Goal: Transaction & Acquisition: Book appointment/travel/reservation

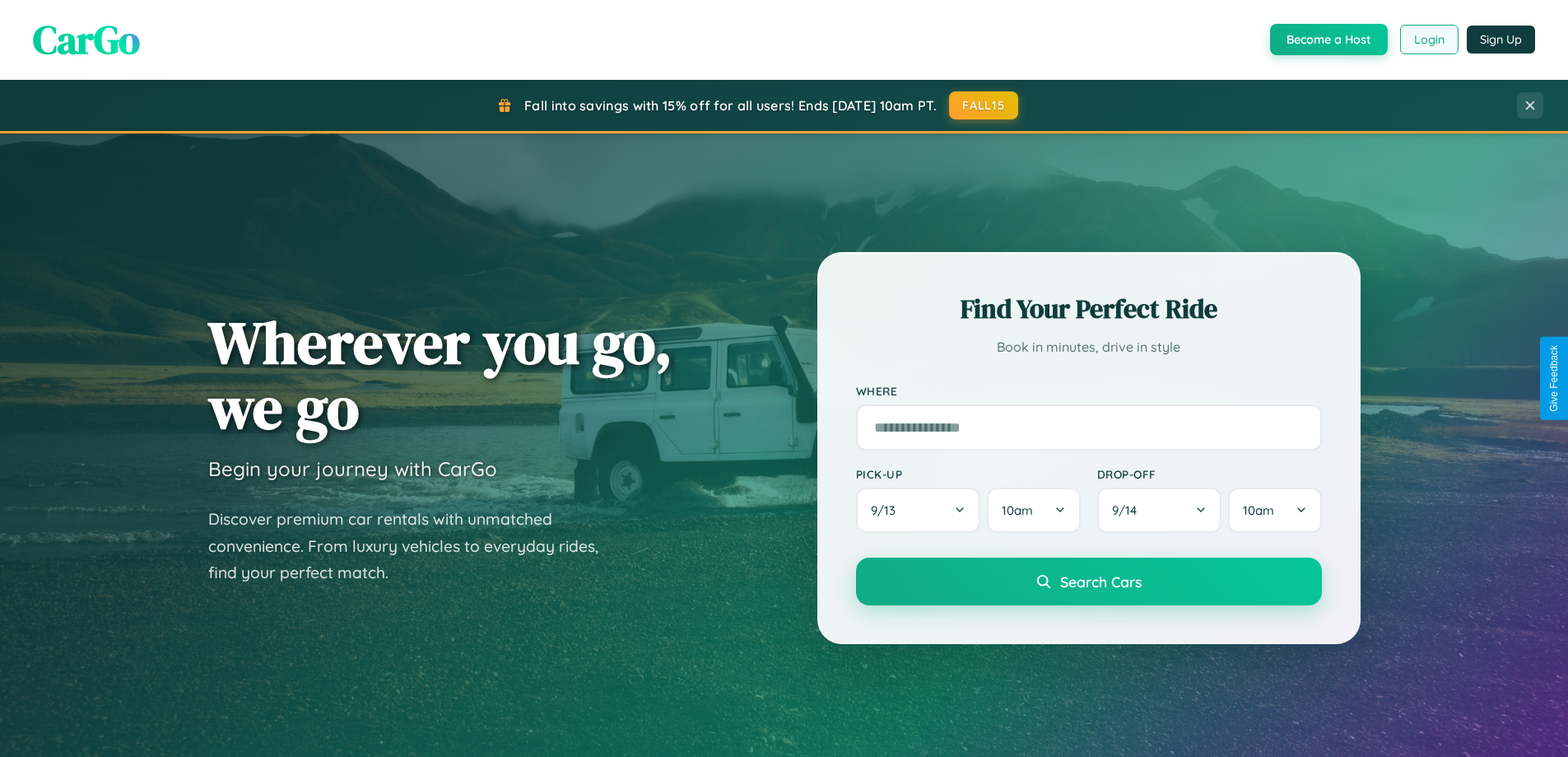
click at [1428, 40] on button "Login" at bounding box center [1429, 39] width 58 height 30
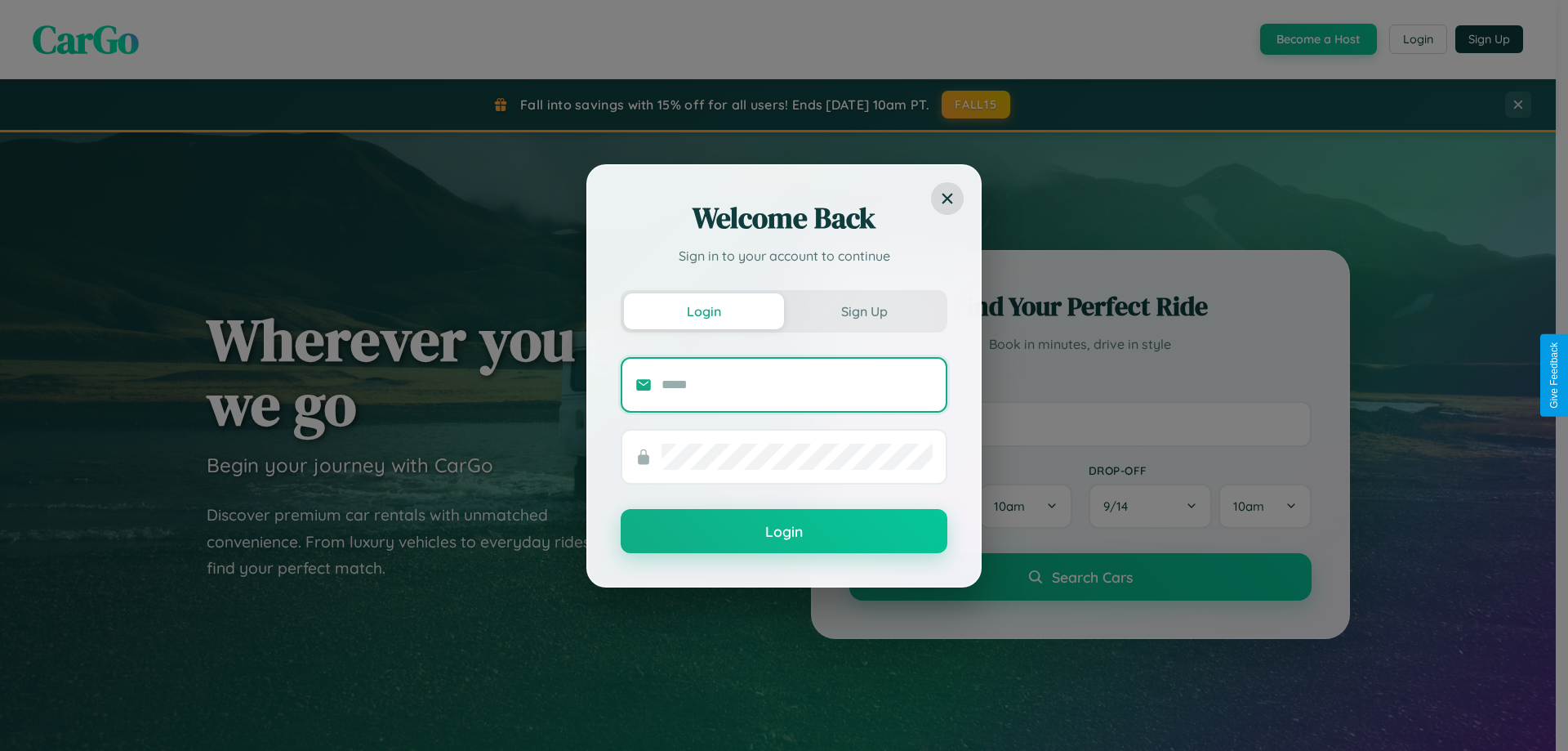
click at [798, 384] on input "text" at bounding box center [797, 385] width 271 height 26
type input "**********"
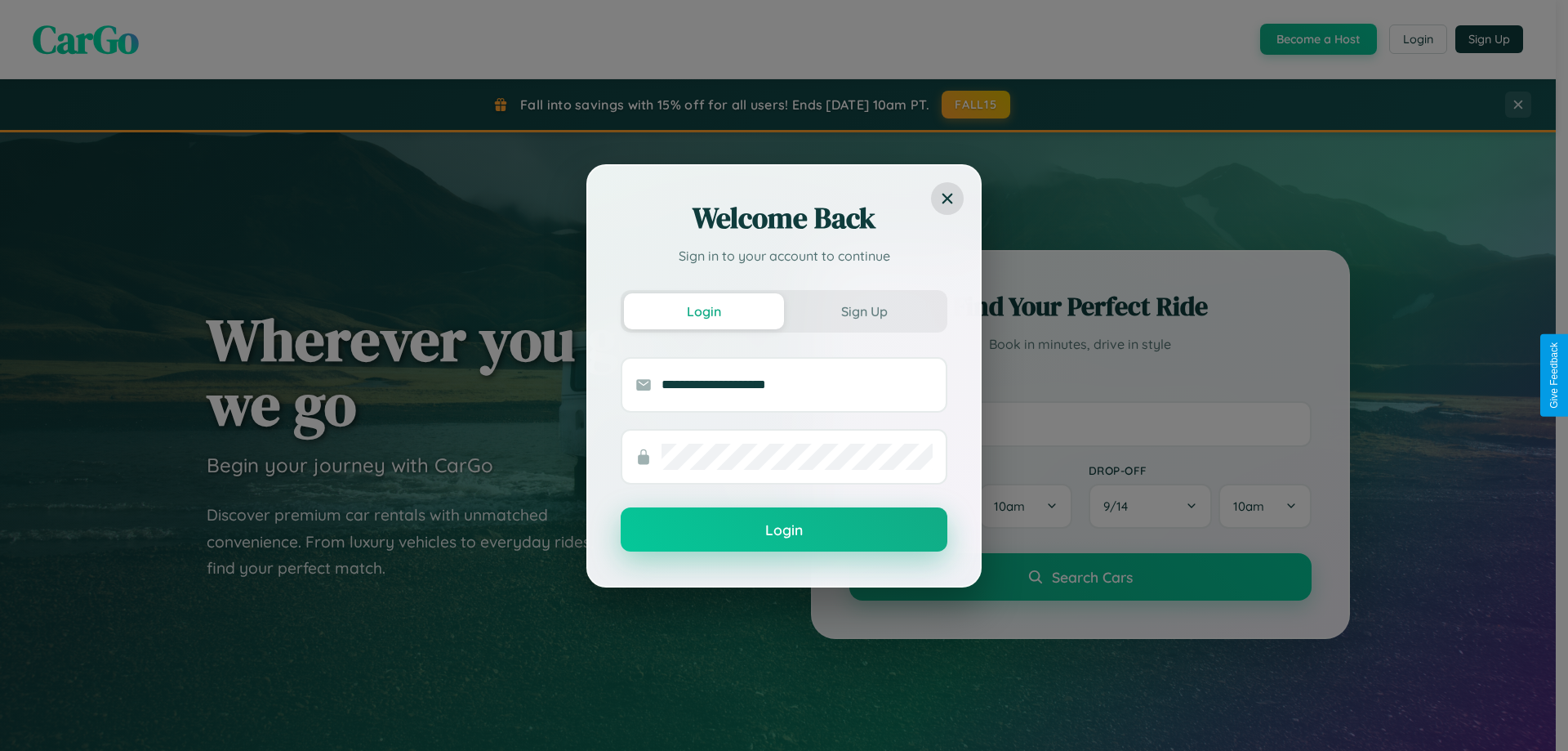
click at [784, 530] on button "Login" at bounding box center [784, 529] width 327 height 44
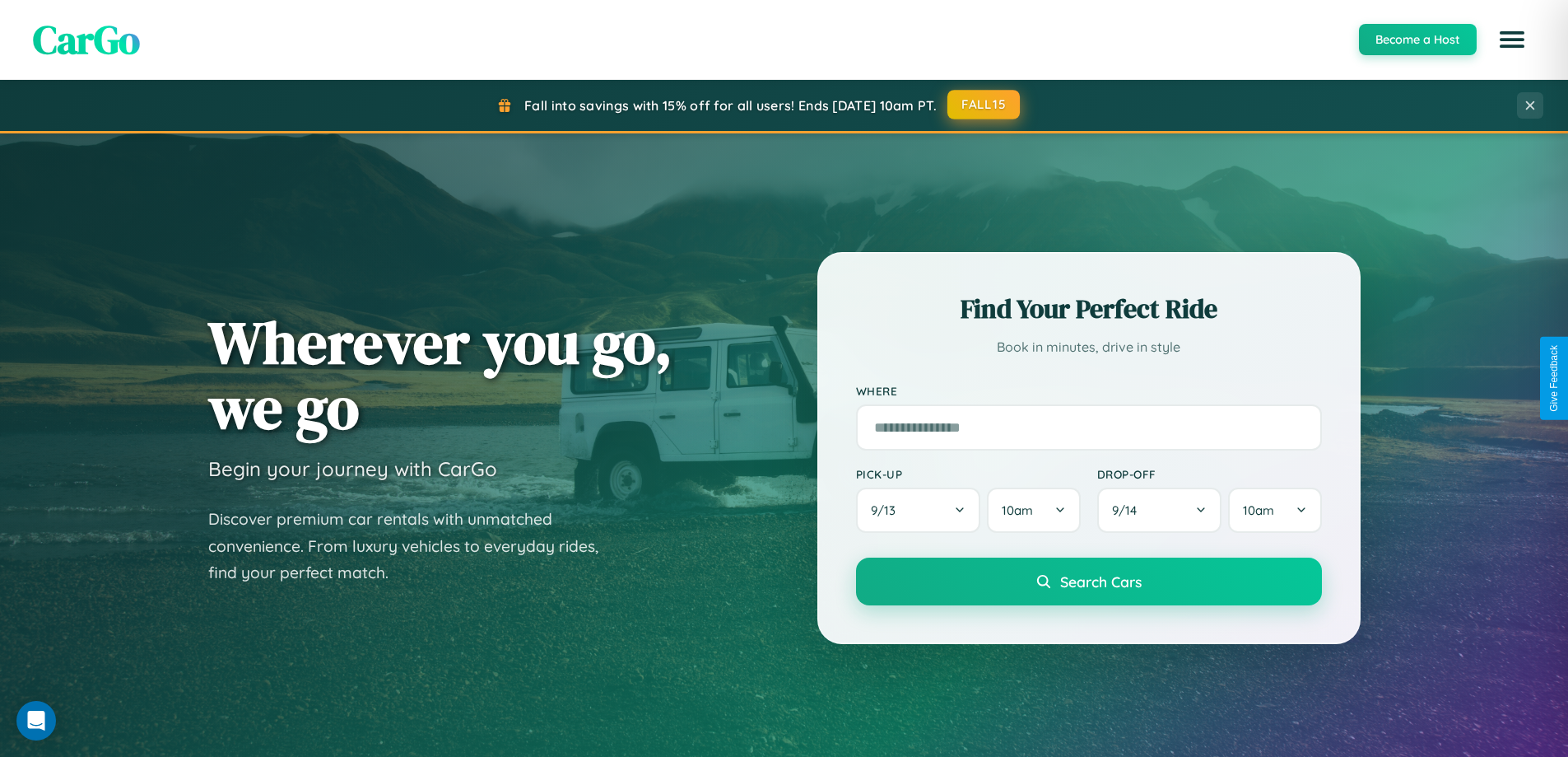
click at [985, 104] on button "FALL15" at bounding box center [984, 104] width 73 height 30
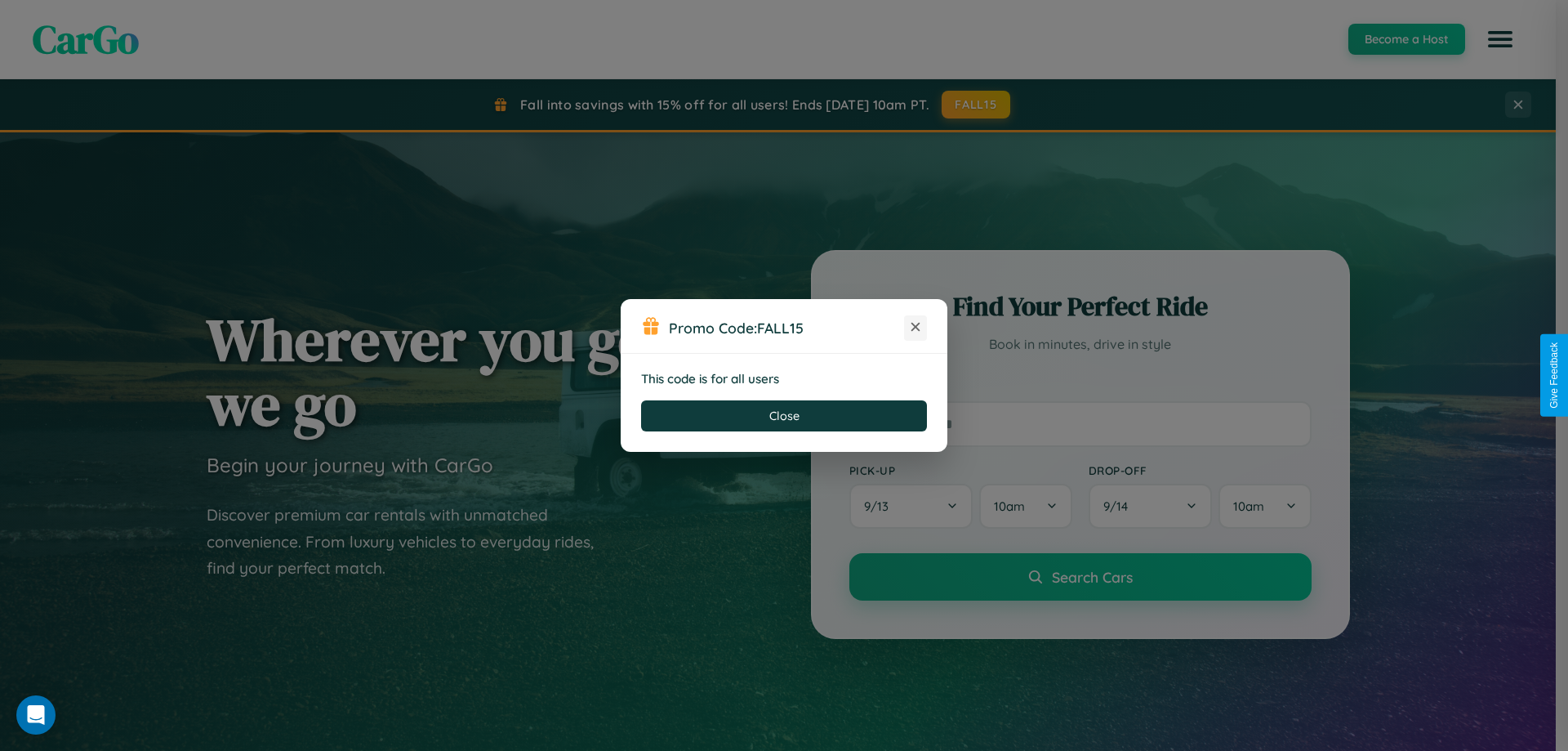
click at [915, 328] on icon at bounding box center [915, 327] width 16 height 16
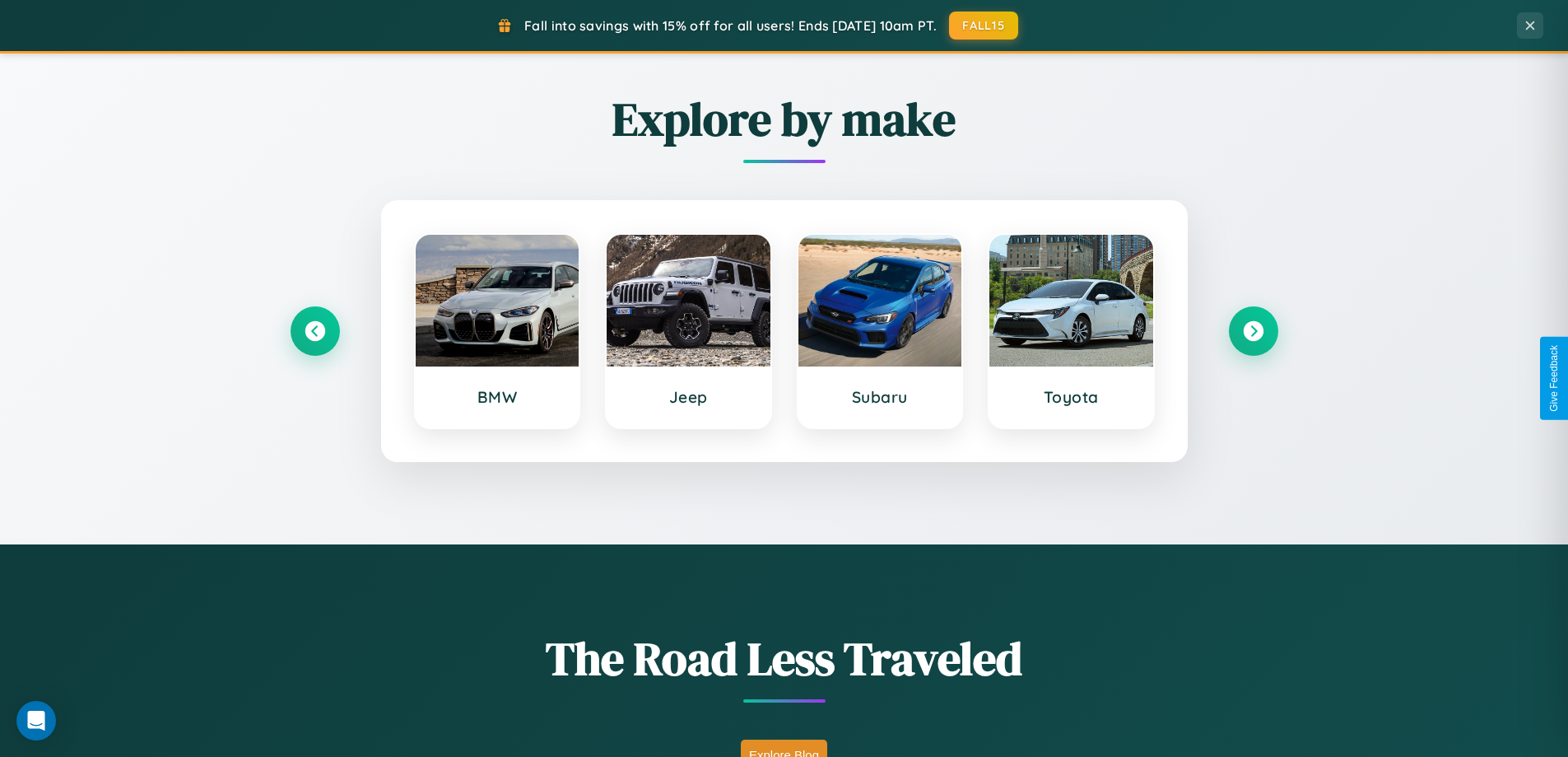
scroll to position [1648, 0]
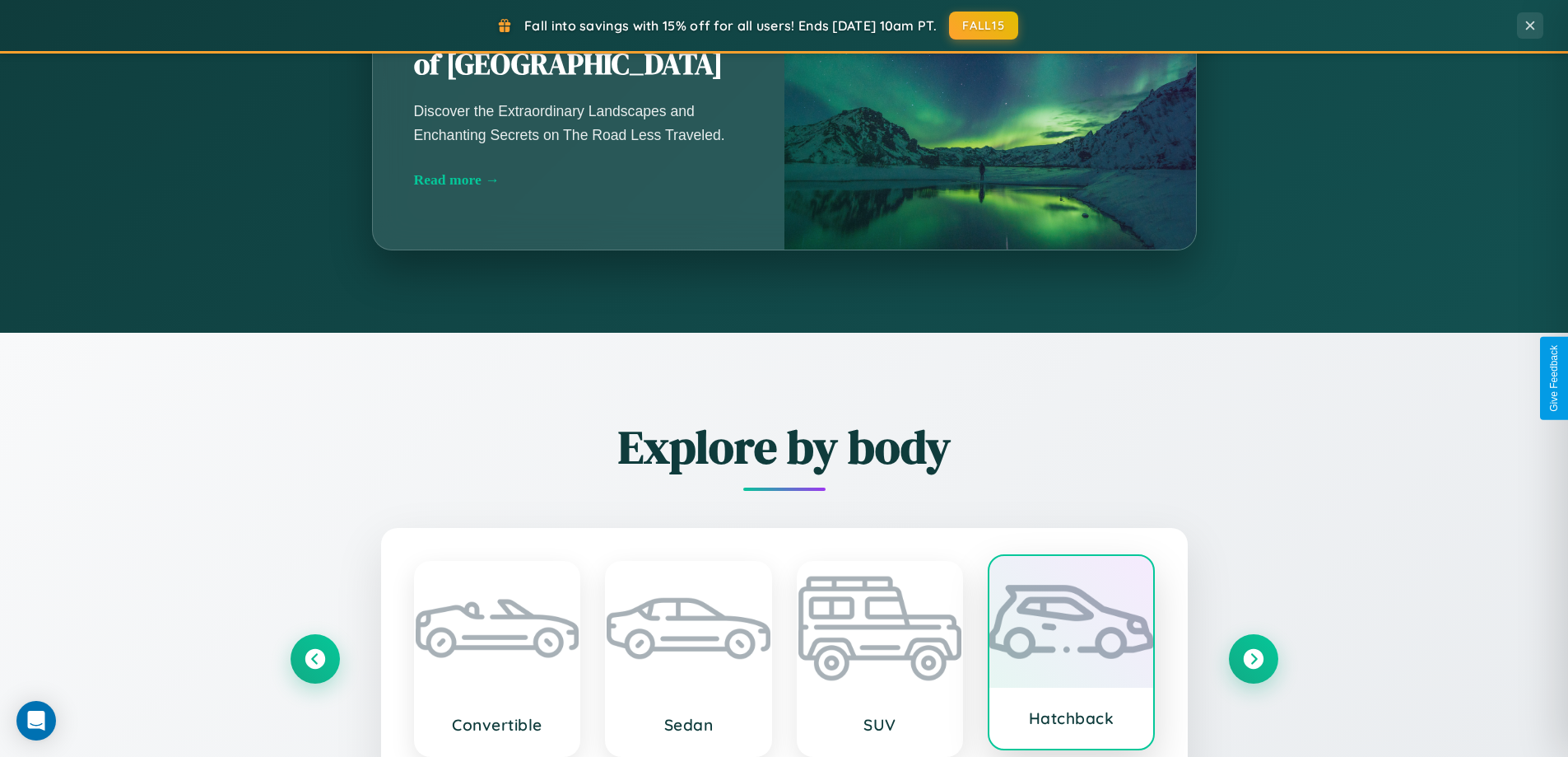
click at [1071, 659] on div at bounding box center [1072, 621] width 164 height 132
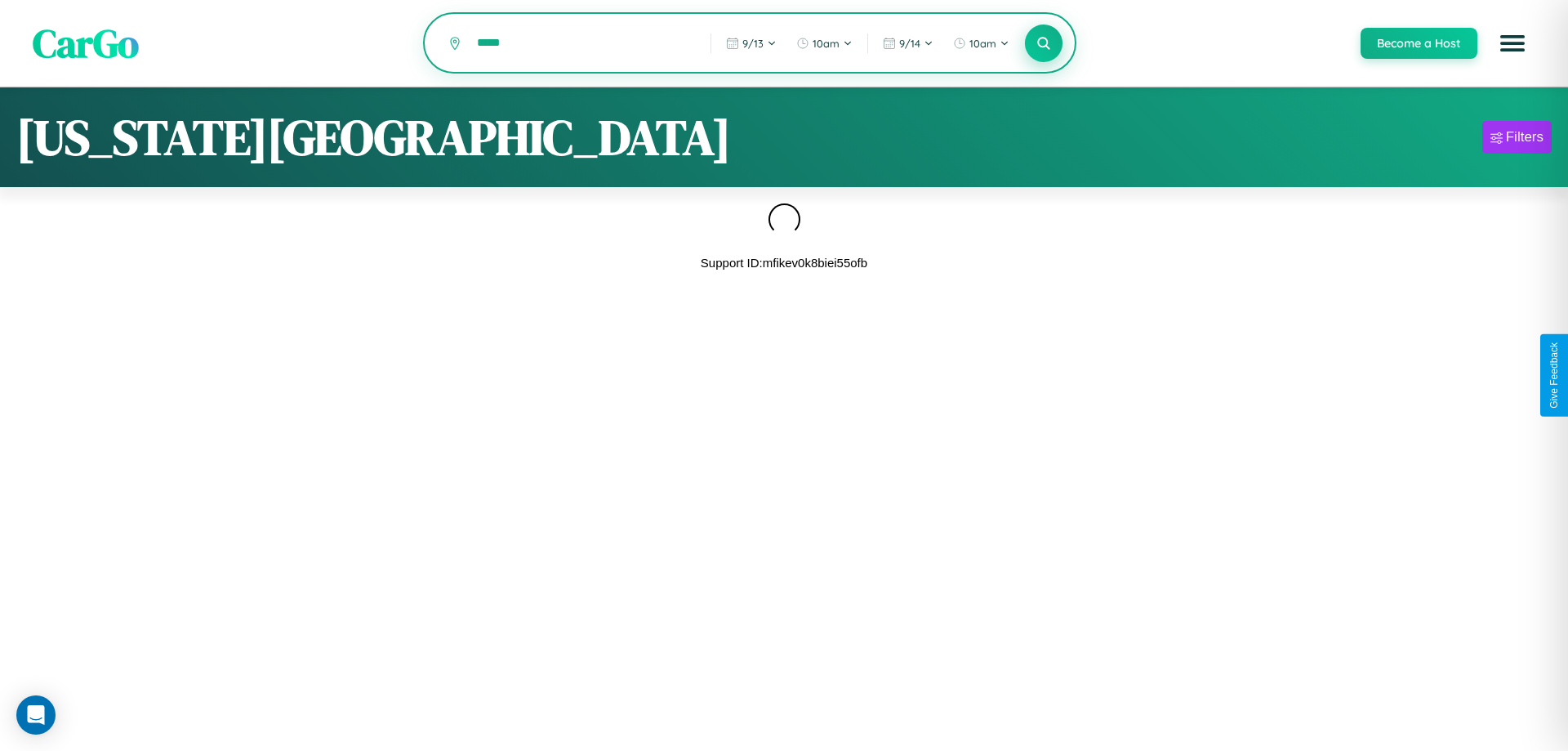
type input "*****"
click at [1043, 44] on icon at bounding box center [1042, 42] width 15 height 15
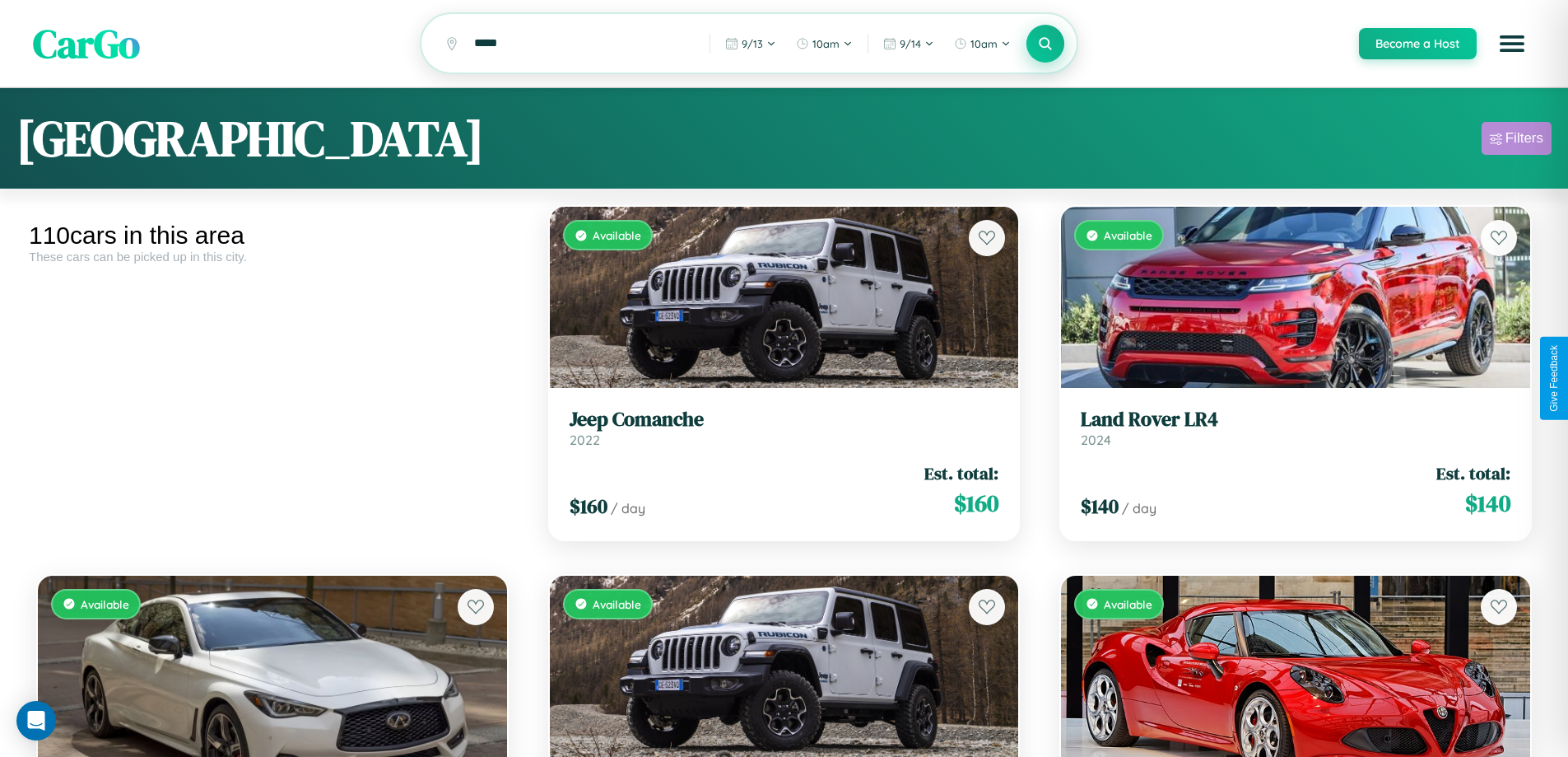
click at [1516, 141] on div "Filters" at bounding box center [1524, 138] width 38 height 16
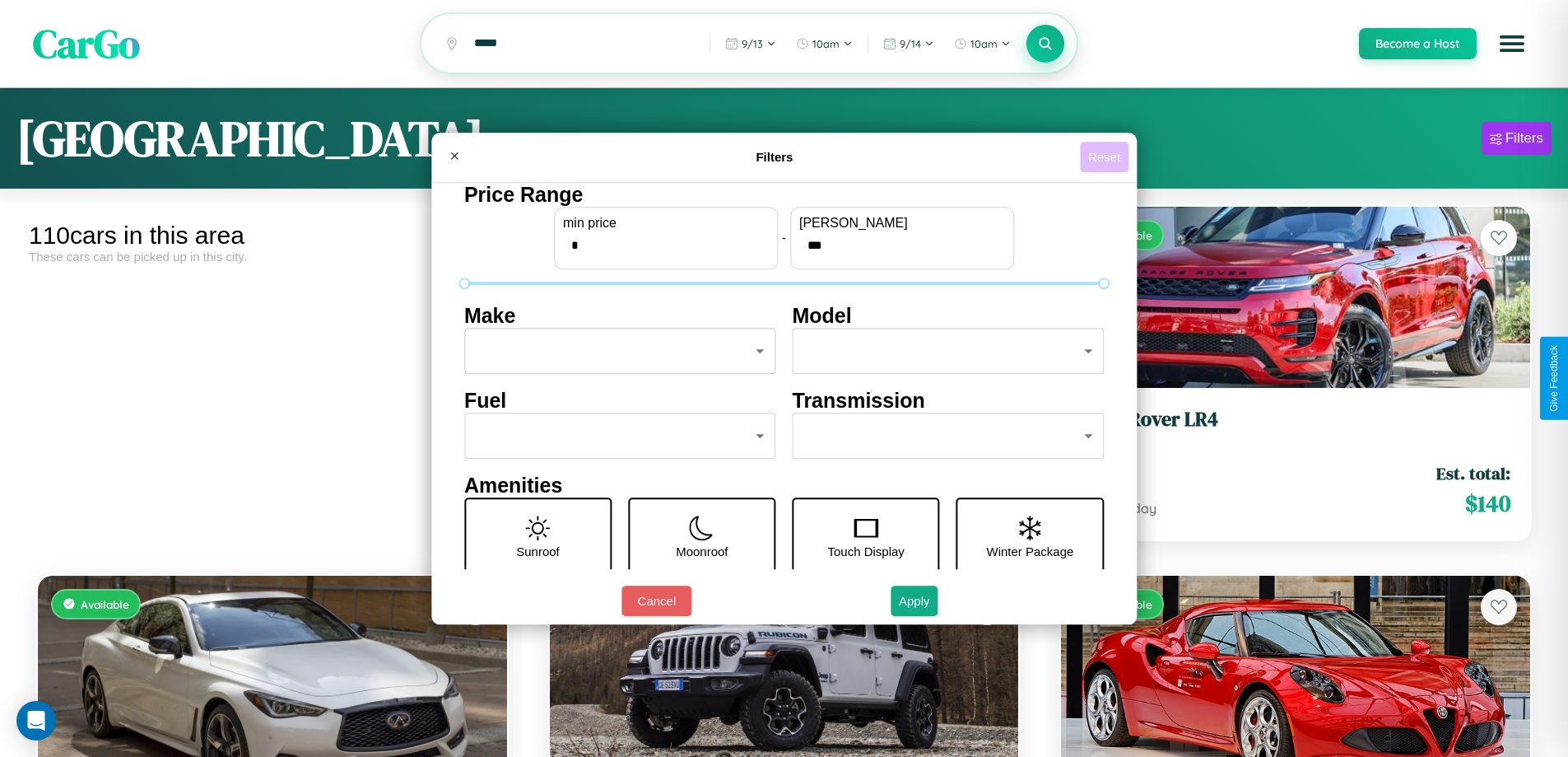
click at [1106, 156] on button "Reset" at bounding box center [1104, 157] width 49 height 31
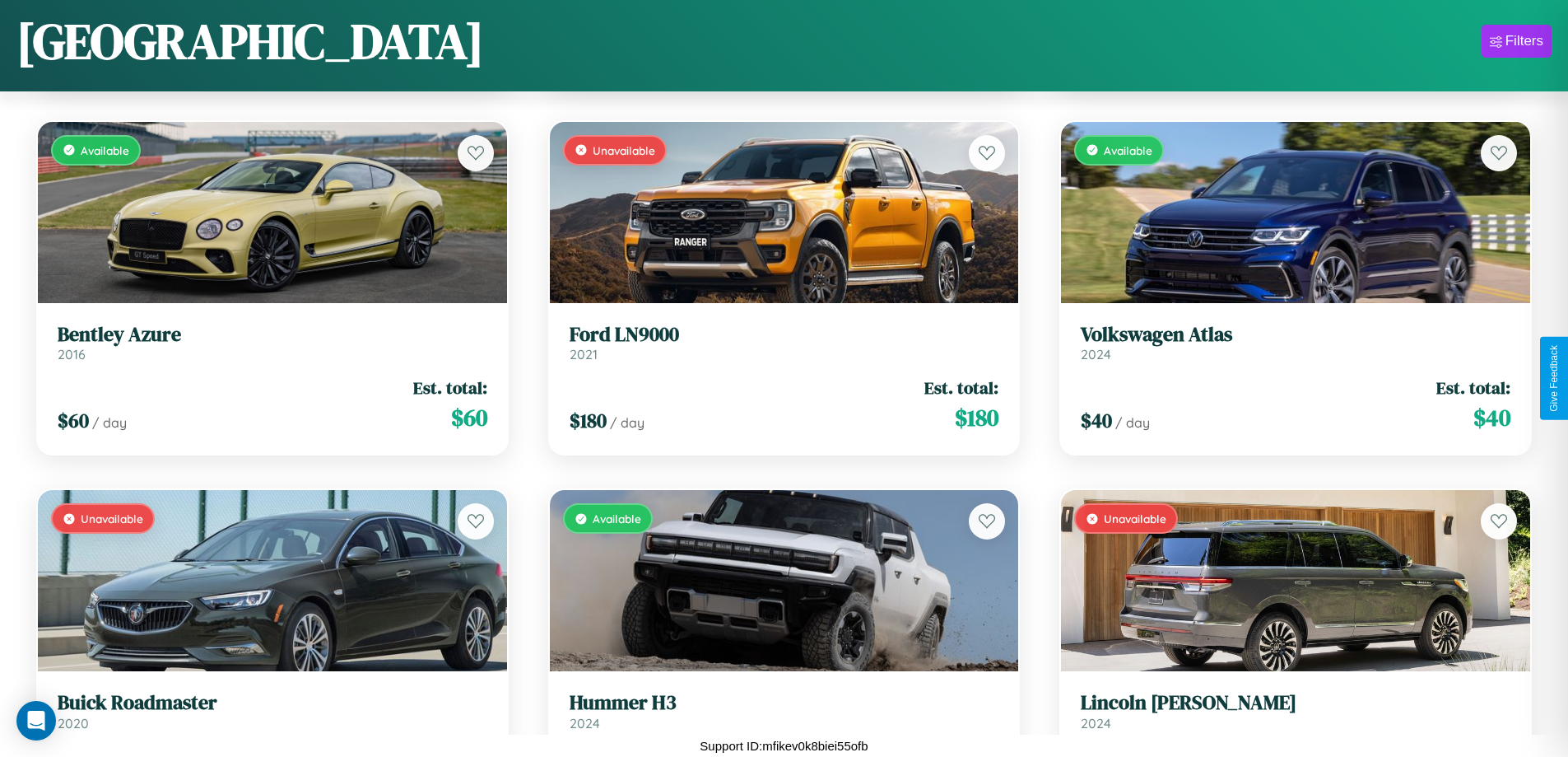
scroll to position [13033, 0]
